Goal: Check status: Check status

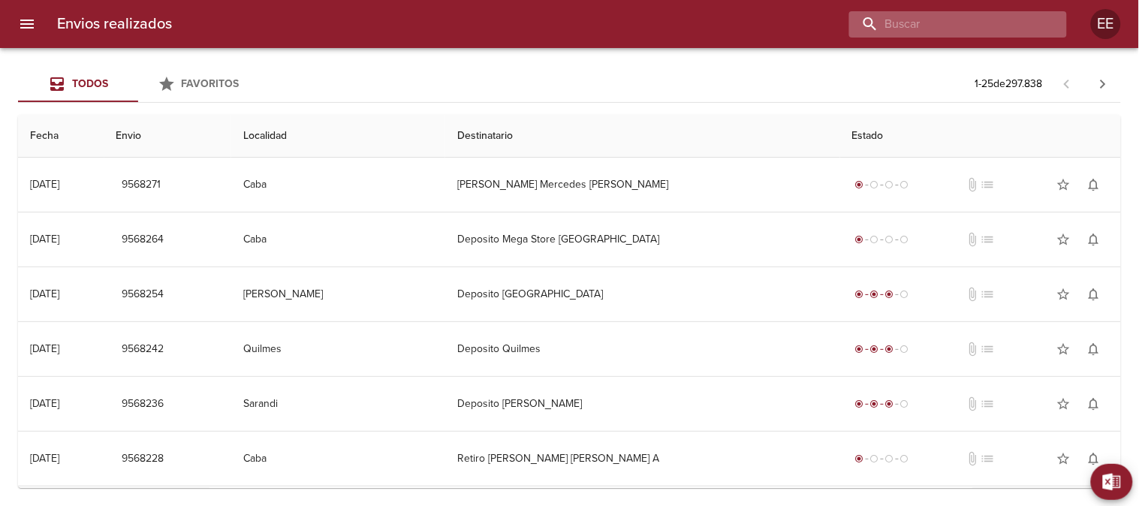
click at [961, 29] on input "buscar" at bounding box center [945, 24] width 192 height 26
paste input "[PERSON_NAME]"
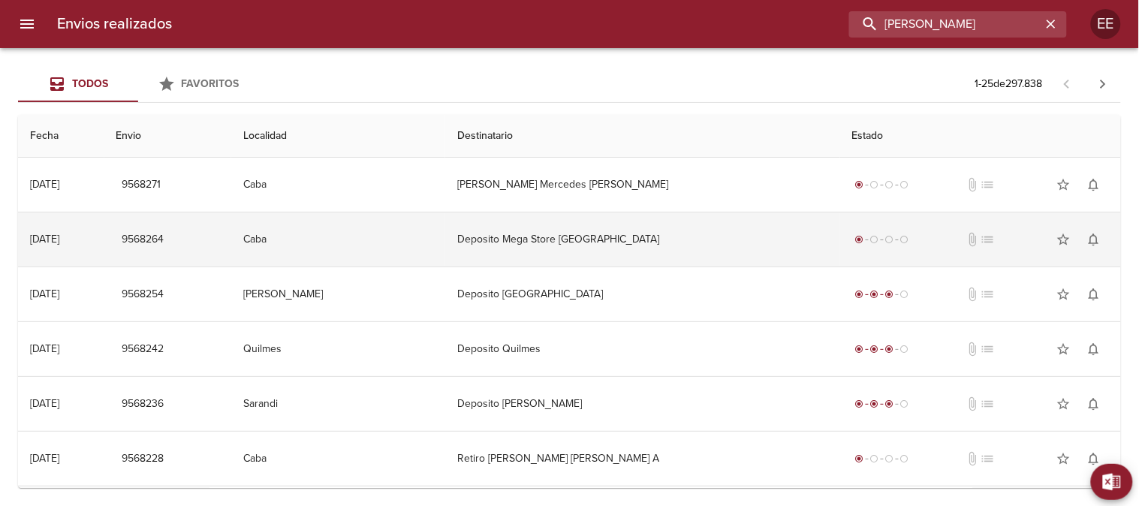
type input "[PERSON_NAME]"
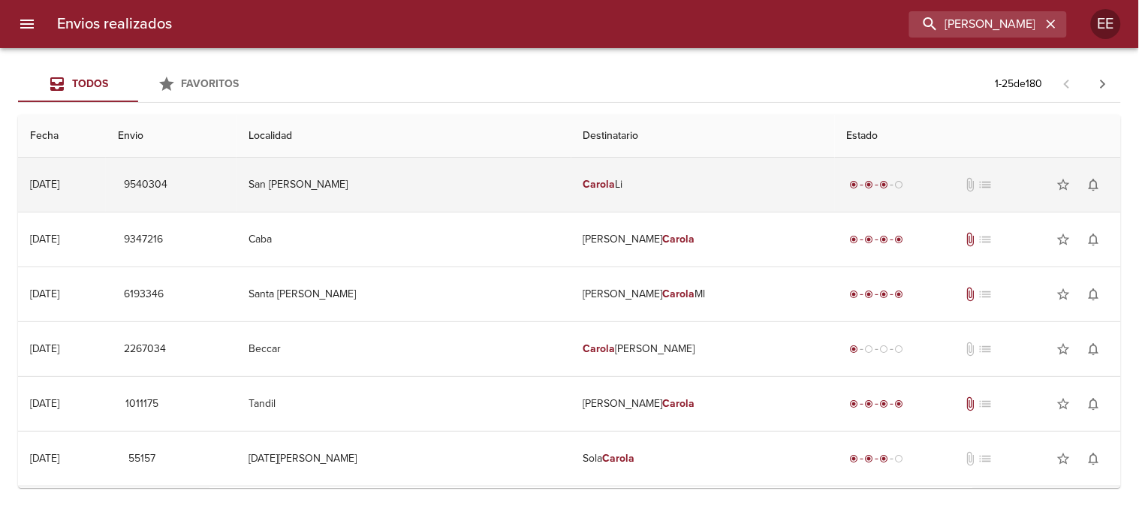
click at [620, 192] on td "[PERSON_NAME]" at bounding box center [704, 185] width 264 height 54
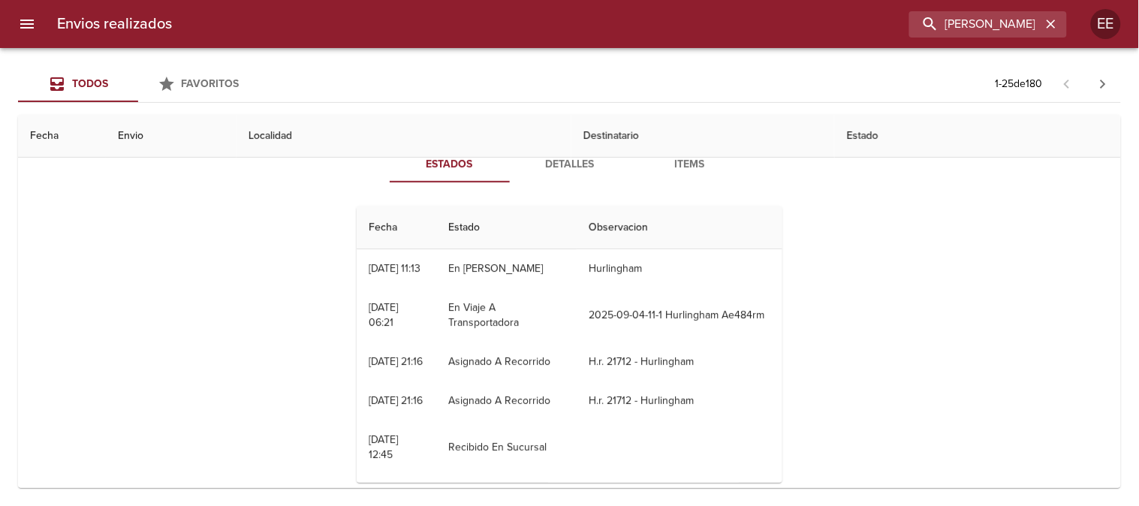
click at [573, 167] on span "Detalles" at bounding box center [570, 164] width 102 height 19
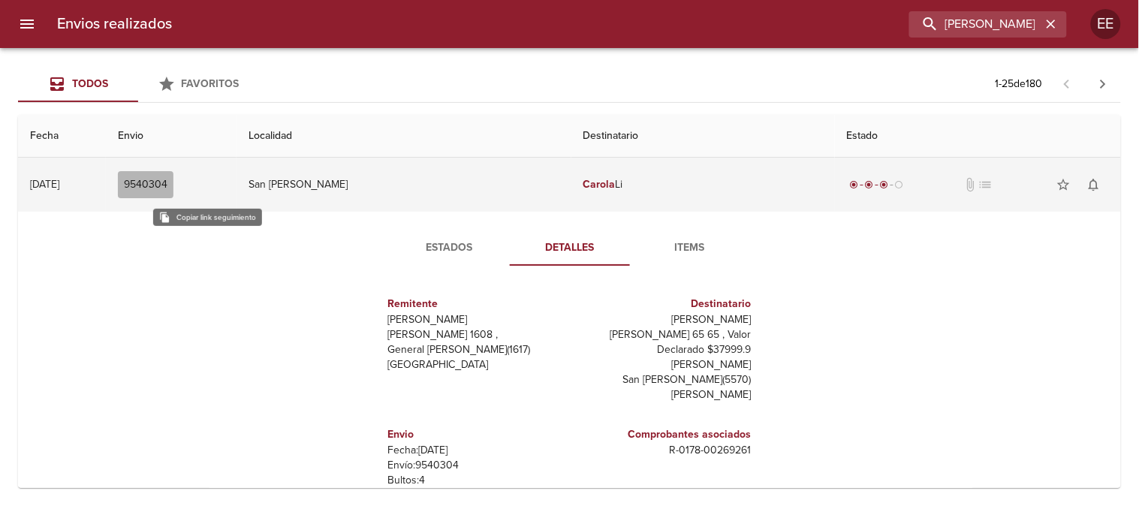
click at [173, 174] on button "9540304" at bounding box center [146, 185] width 56 height 28
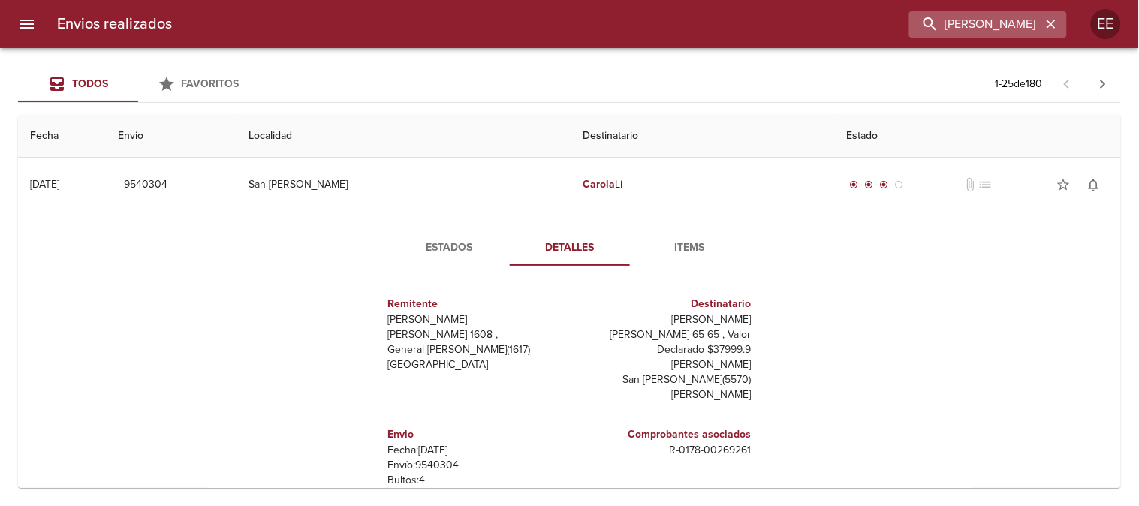
click at [1051, 30] on icon "button" at bounding box center [1051, 24] width 15 height 15
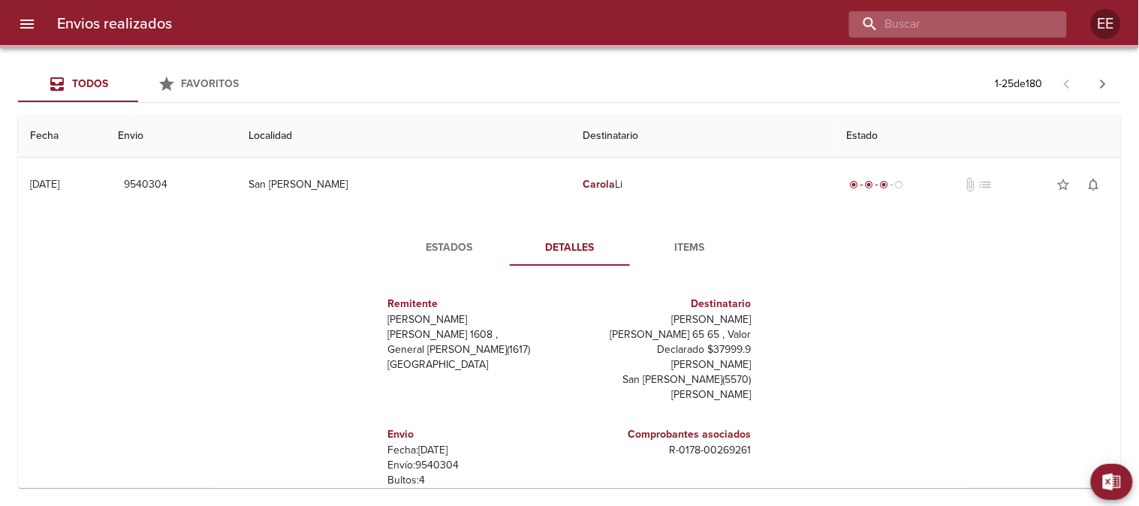
click at [1014, 19] on input "buscar" at bounding box center [945, 24] width 192 height 26
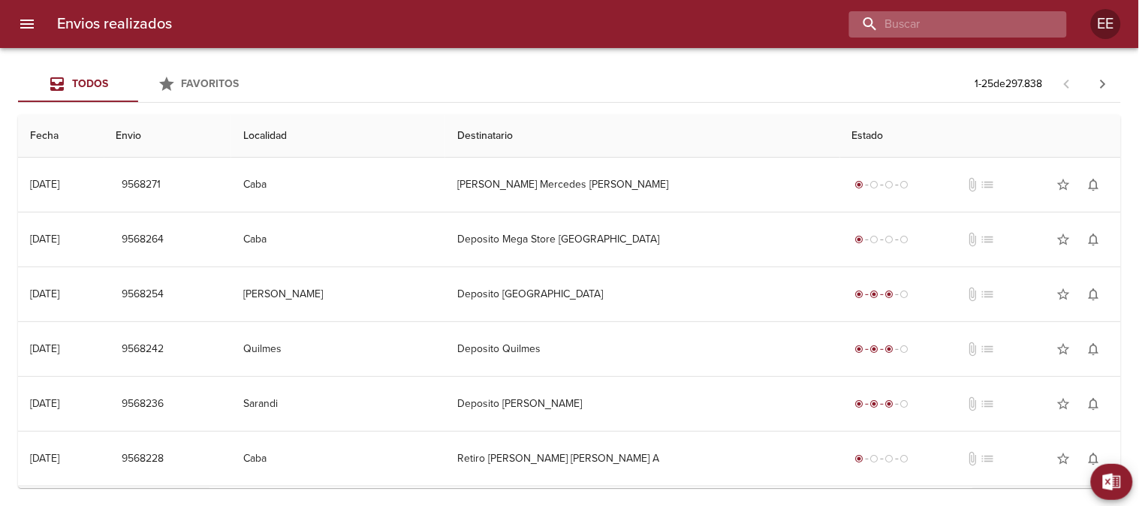
paste input "[PERSON_NAME]"
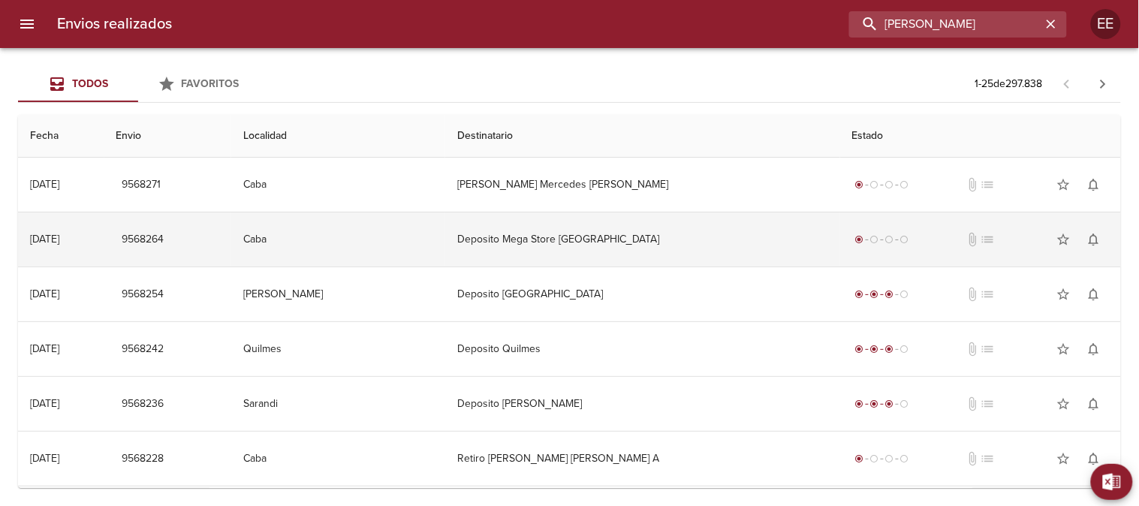
type input "[PERSON_NAME]"
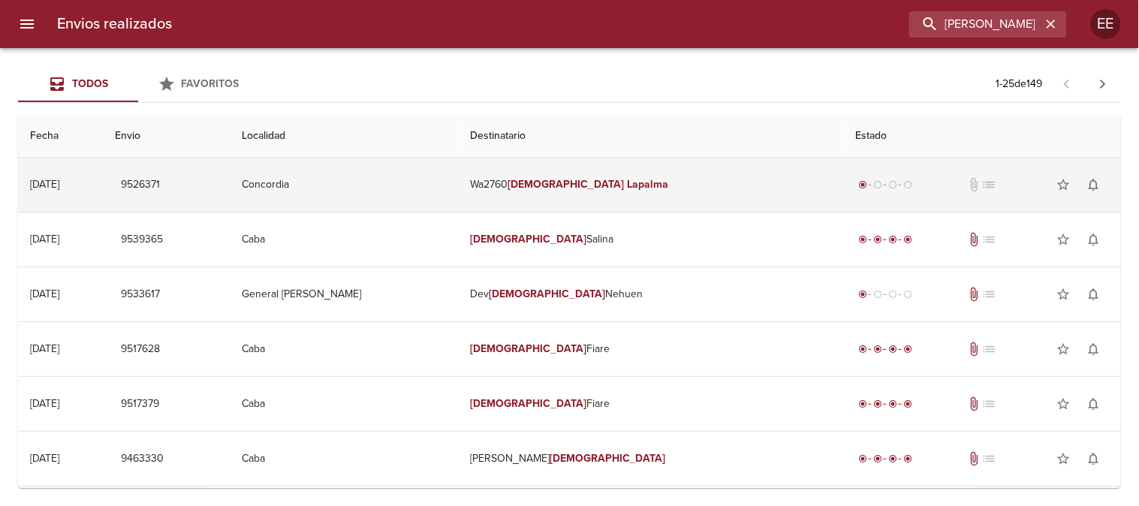
click at [458, 194] on td "Concordia" at bounding box center [344, 185] width 228 height 54
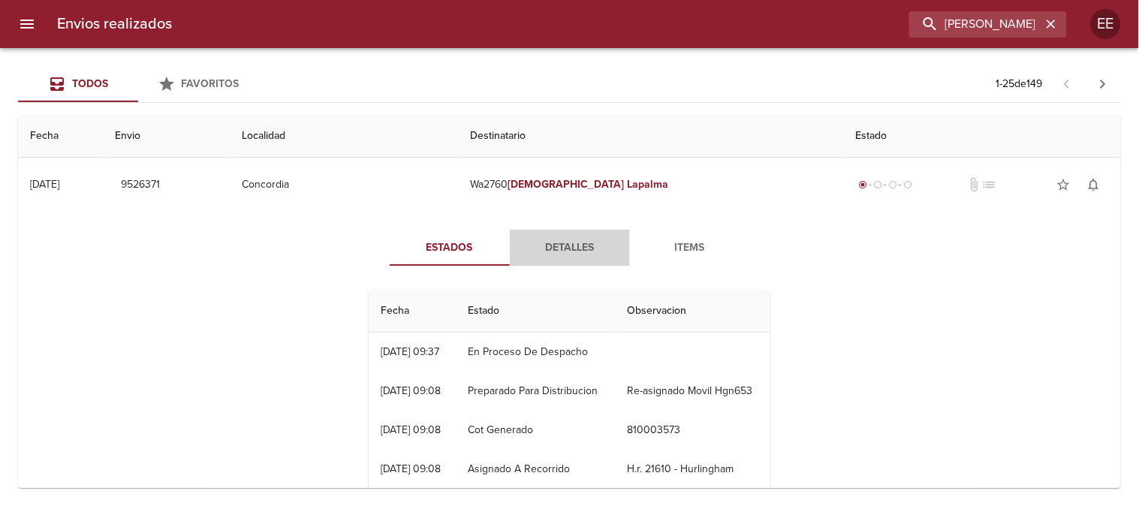
click at [560, 241] on span "Detalles" at bounding box center [570, 248] width 102 height 19
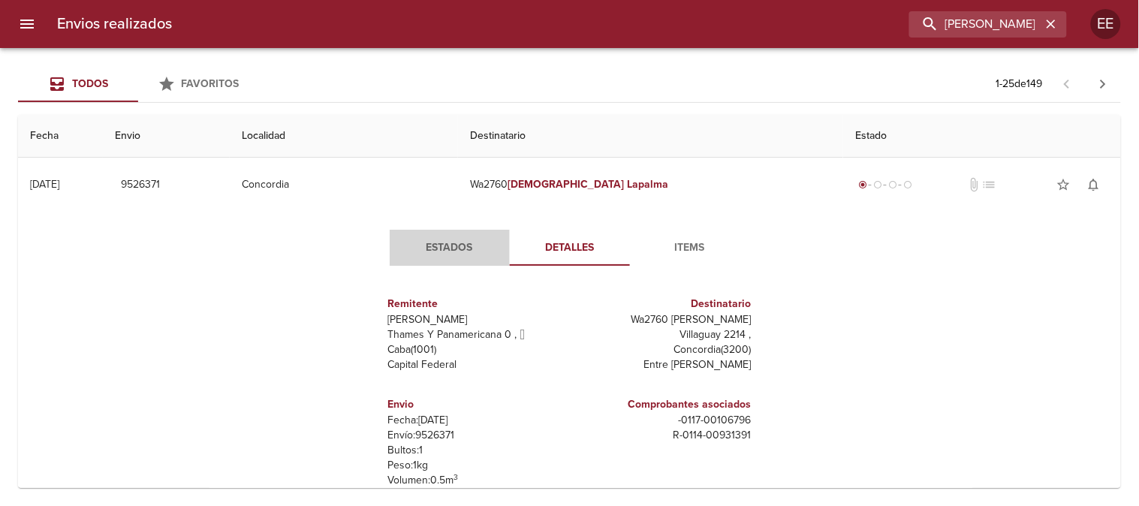
click at [442, 248] on span "Estados" at bounding box center [450, 248] width 102 height 19
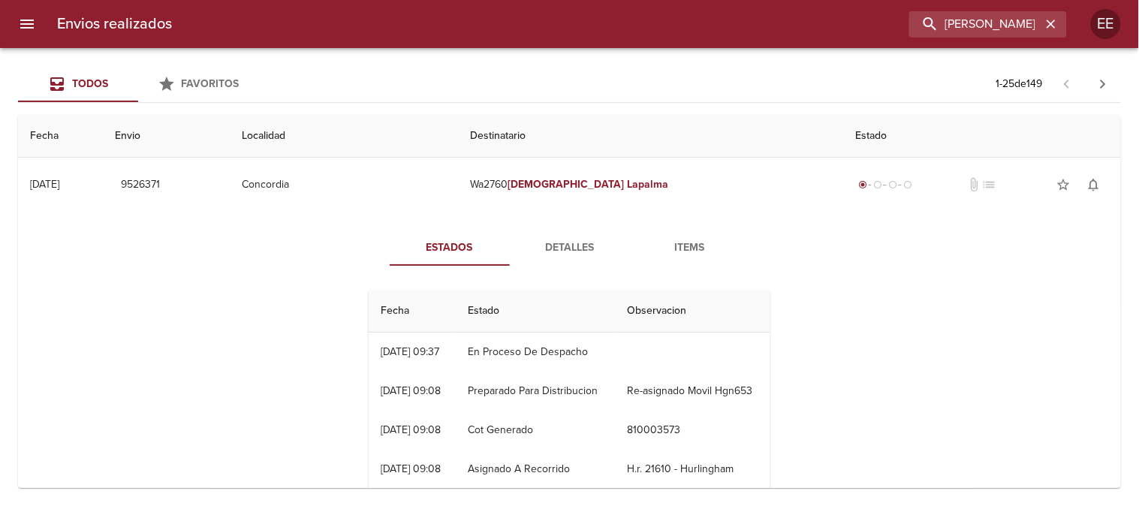
click at [98, 317] on div "Estados Detalles Items Fecha Estado Observacion 27/08 [DATE] 09:37 En Proceso D…" at bounding box center [569, 385] width 1079 height 346
click at [561, 251] on span "Detalles" at bounding box center [570, 248] width 102 height 19
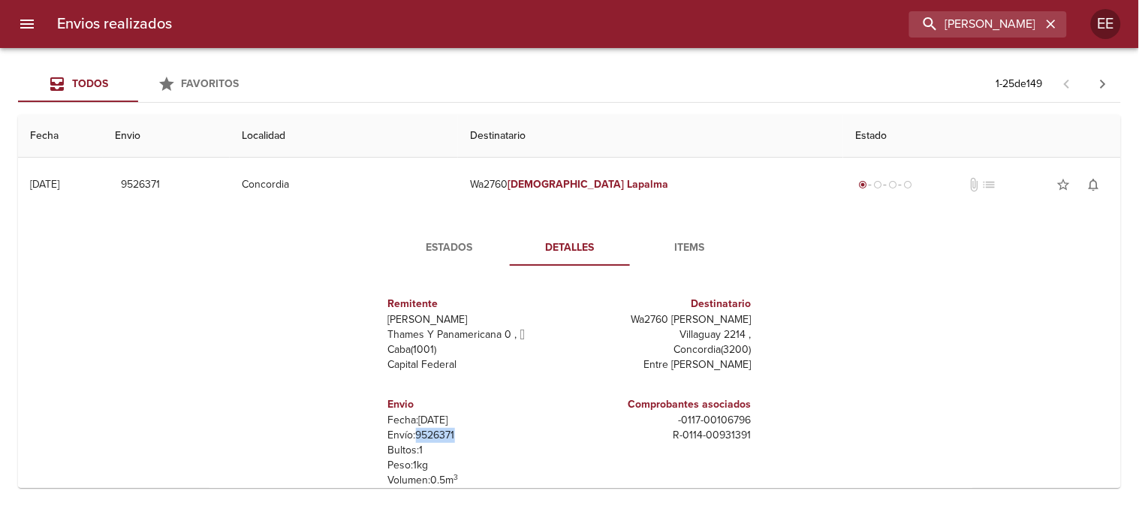
drag, startPoint x: 457, startPoint y: 430, endPoint x: 411, endPoint y: 436, distance: 46.2
click at [411, 436] on p "Envío: 9526371" at bounding box center [476, 435] width 176 height 15
copy p "9526371"
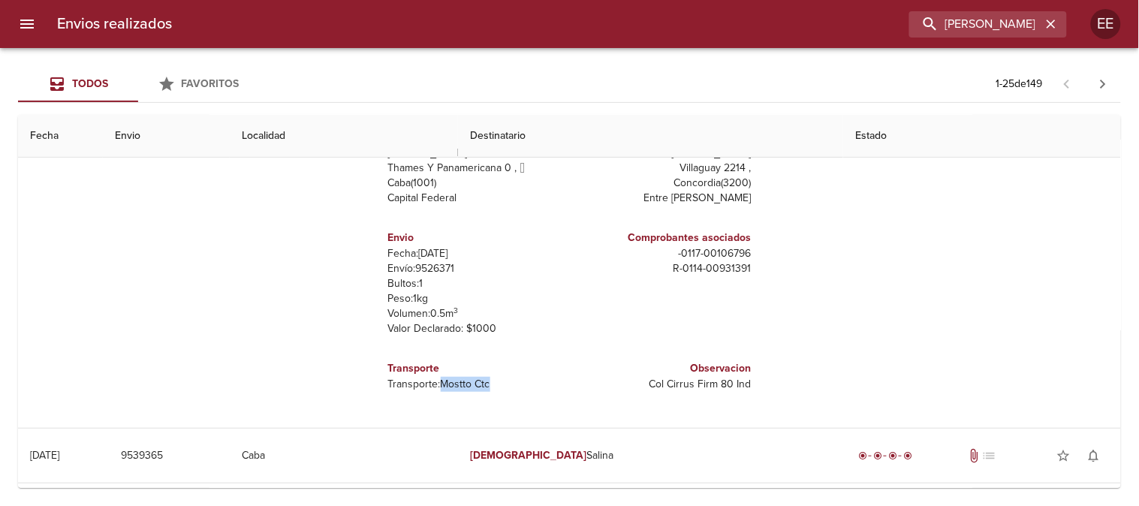
drag, startPoint x: 488, startPoint y: 384, endPoint x: 439, endPoint y: 388, distance: 49.8
click at [439, 388] on p "Transporte: Mostto Ctc" at bounding box center [476, 384] width 176 height 15
click at [494, 387] on p "Transporte: Mostto Ctc" at bounding box center [476, 384] width 176 height 15
drag, startPoint x: 496, startPoint y: 385, endPoint x: 387, endPoint y: 384, distance: 108.9
click at [388, 384] on p "Transporte: Mostto Ctc" at bounding box center [476, 384] width 176 height 15
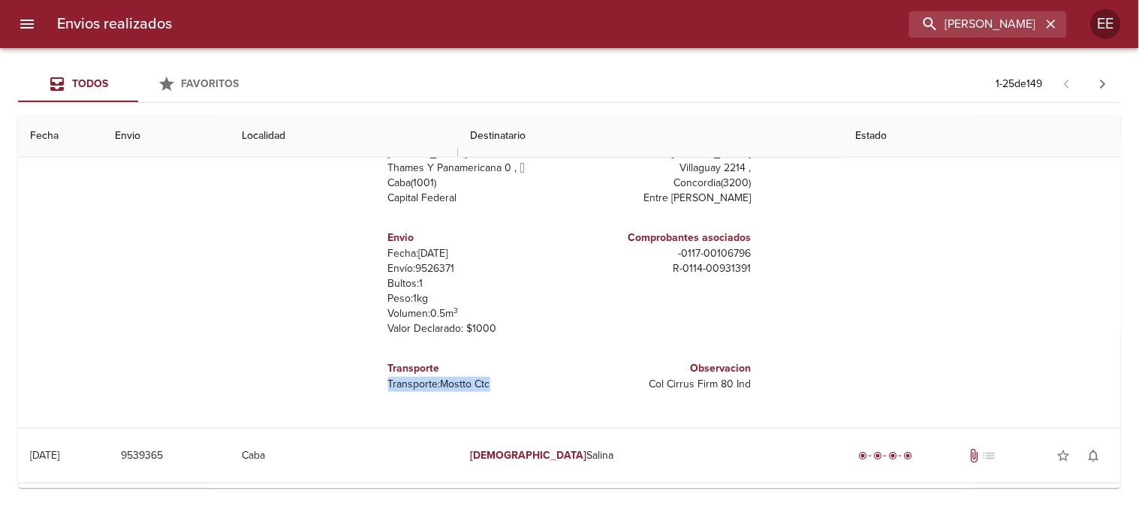
copy p "Transporte: Mostto Ctc"
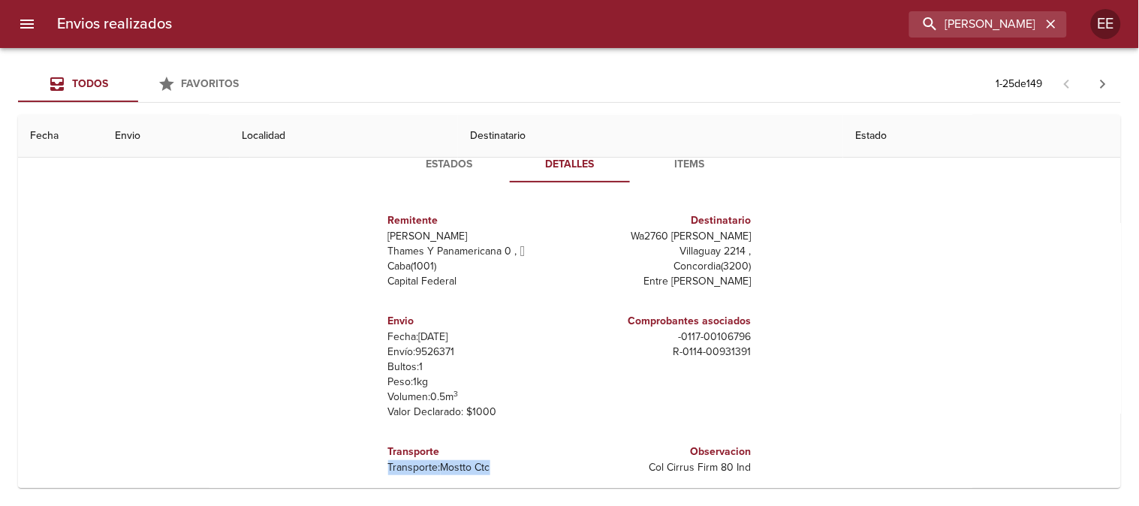
scroll to position [0, 0]
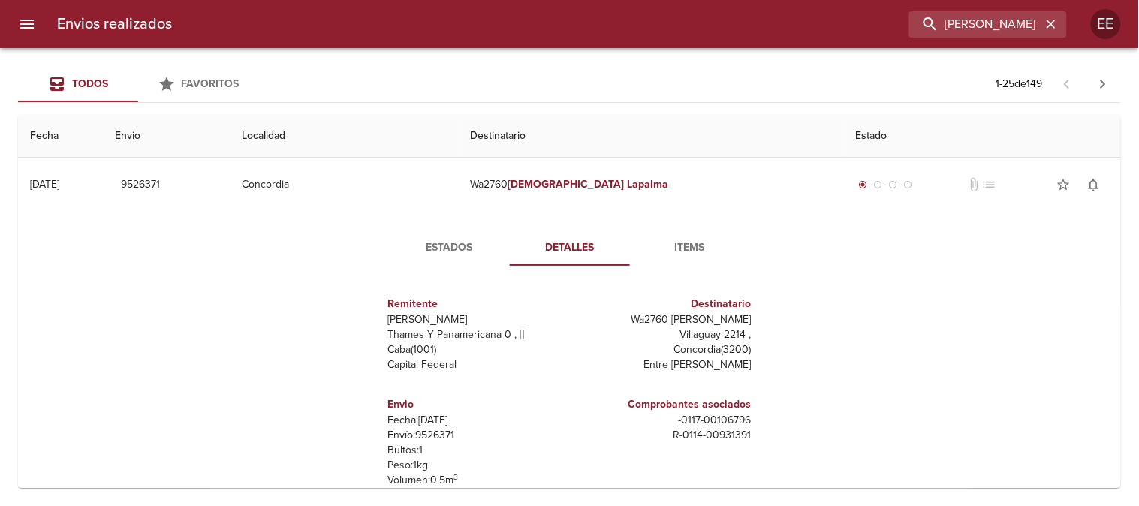
click at [424, 249] on span "Estados" at bounding box center [450, 248] width 102 height 19
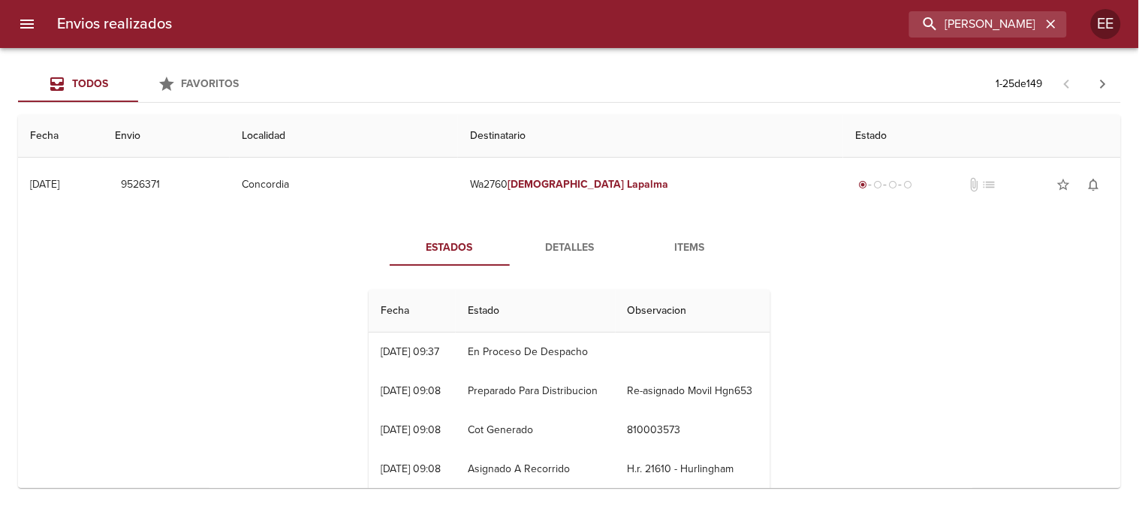
scroll to position [36, 0]
